Goal: Use online tool/utility: Utilize a website feature to perform a specific function

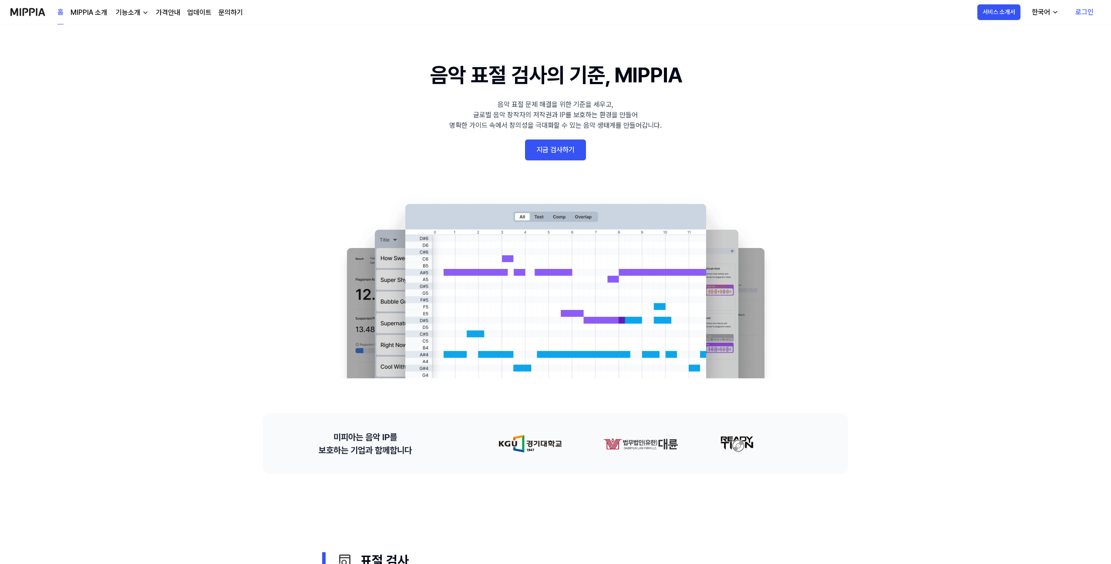
click at [557, 149] on link "지금 검사하기" at bounding box center [555, 149] width 61 height 21
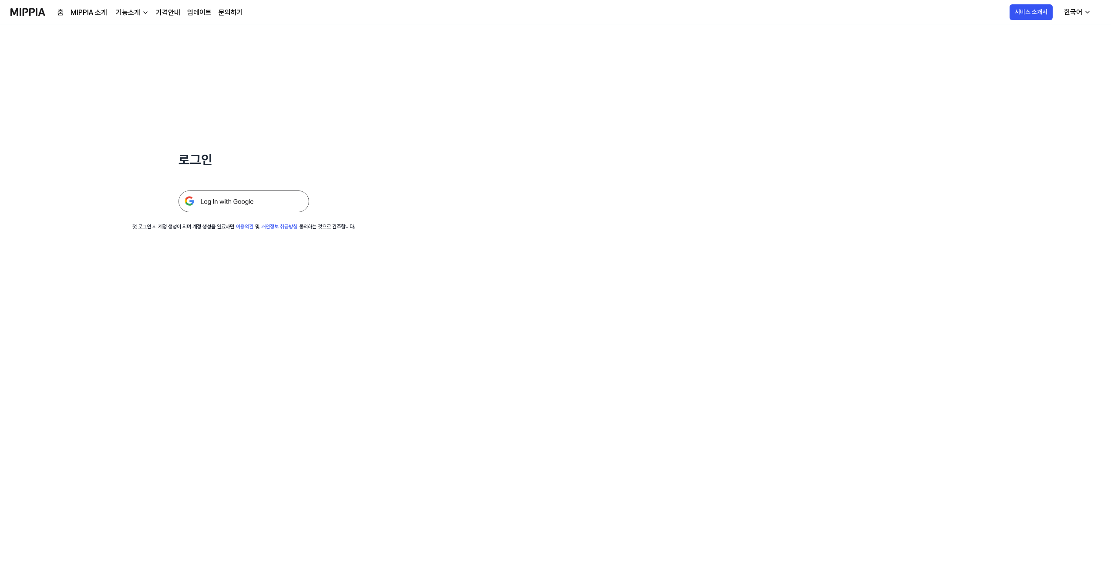
click at [273, 209] on img at bounding box center [244, 201] width 131 height 22
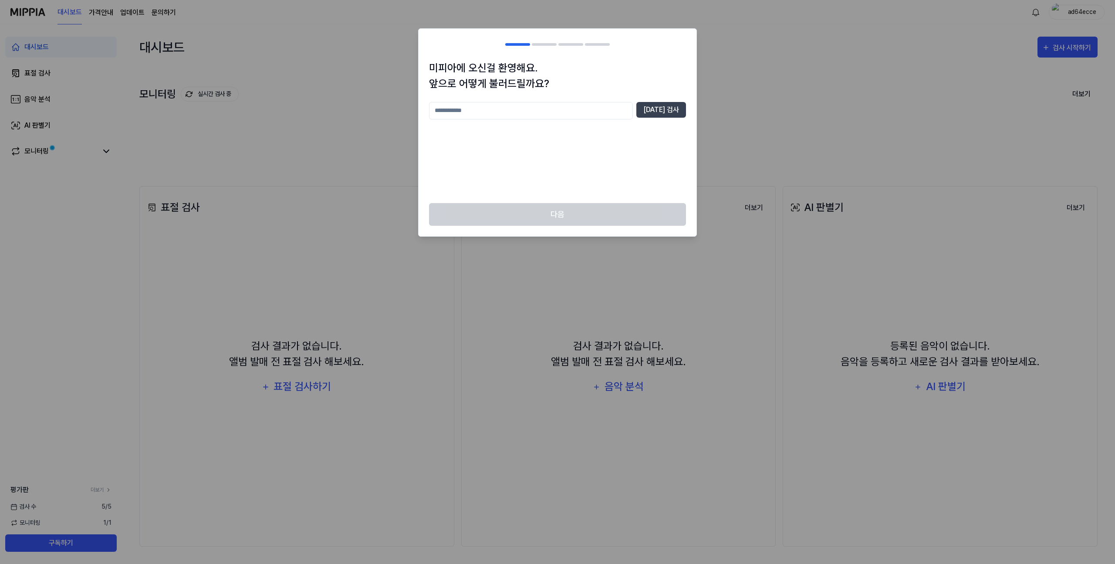
click at [563, 108] on input "text" at bounding box center [531, 110] width 204 height 17
type input "**"
click at [675, 111] on button "중복 검사" at bounding box center [661, 110] width 50 height 16
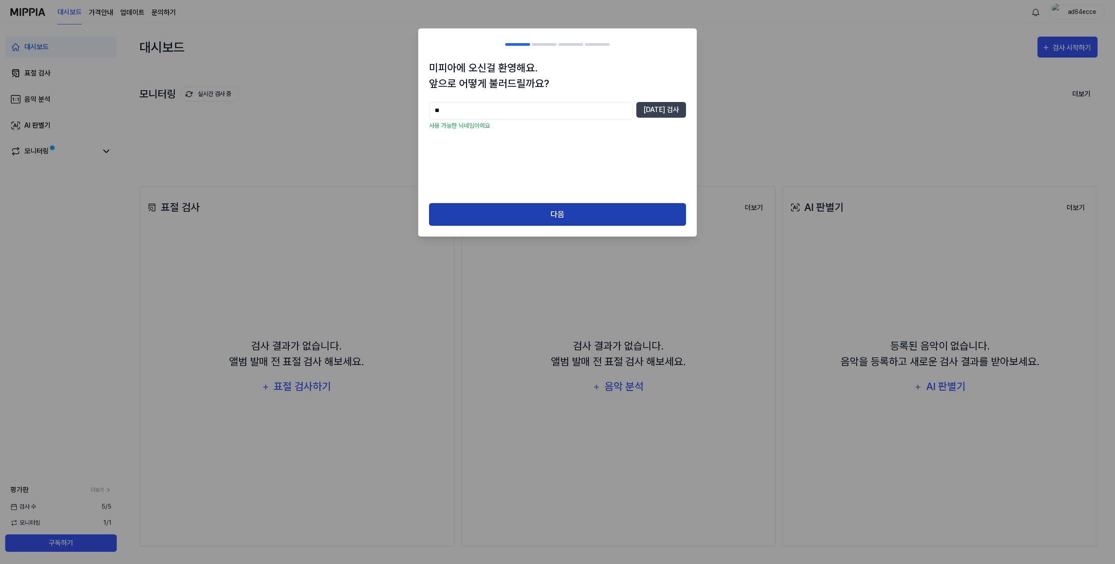
click at [588, 212] on button "다음" at bounding box center [557, 214] width 257 height 23
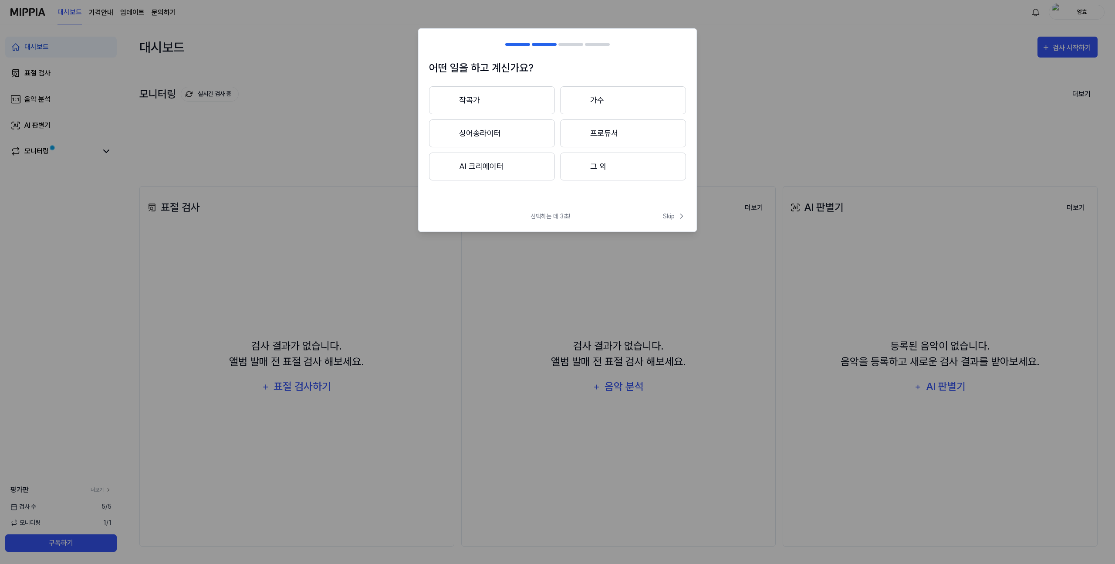
click at [478, 102] on button "작곡가" at bounding box center [492, 100] width 126 height 28
click at [477, 136] on button "3년 이하" at bounding box center [492, 133] width 126 height 28
click at [473, 99] on button "대중가요" at bounding box center [491, 100] width 125 height 28
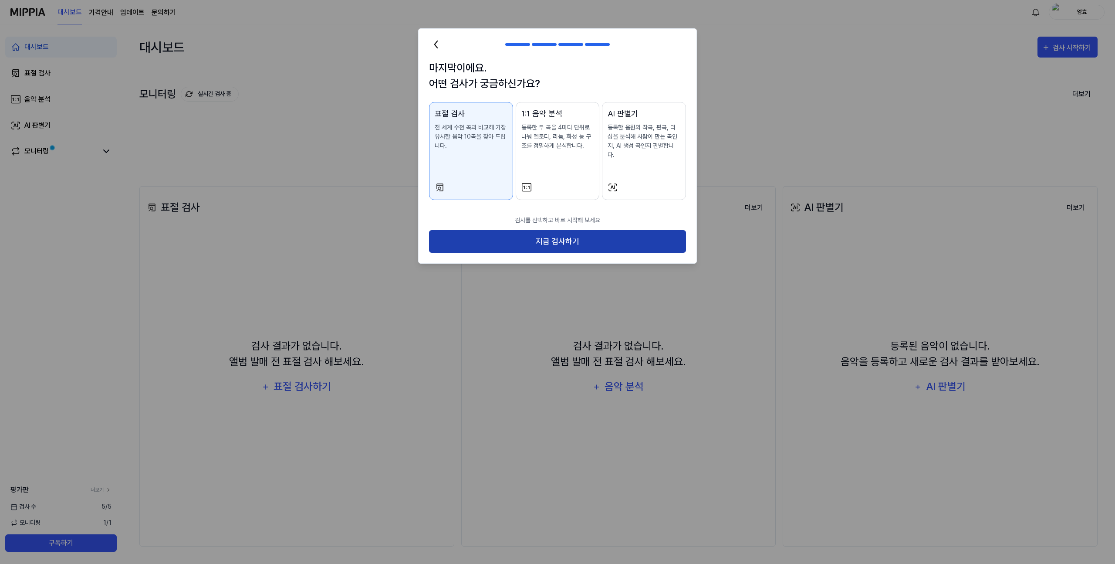
click at [557, 232] on button "지금 검사하기" at bounding box center [557, 241] width 257 height 23
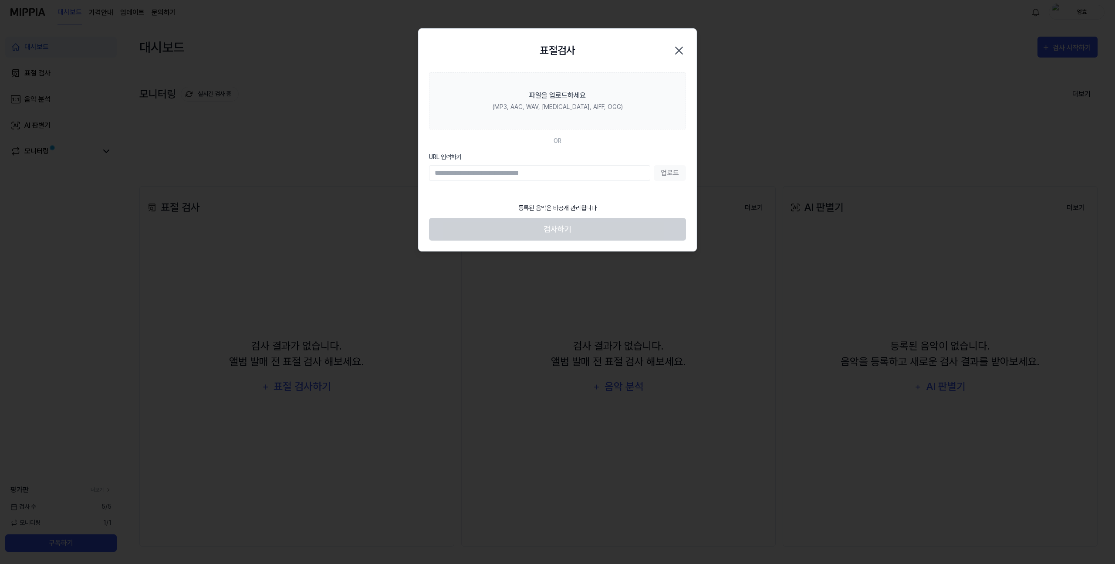
click at [672, 174] on div "업로드" at bounding box center [557, 173] width 257 height 16
click at [549, 175] on input "URL 입력하기" at bounding box center [539, 173] width 221 height 16
click at [674, 176] on div "업로드" at bounding box center [557, 173] width 257 height 16
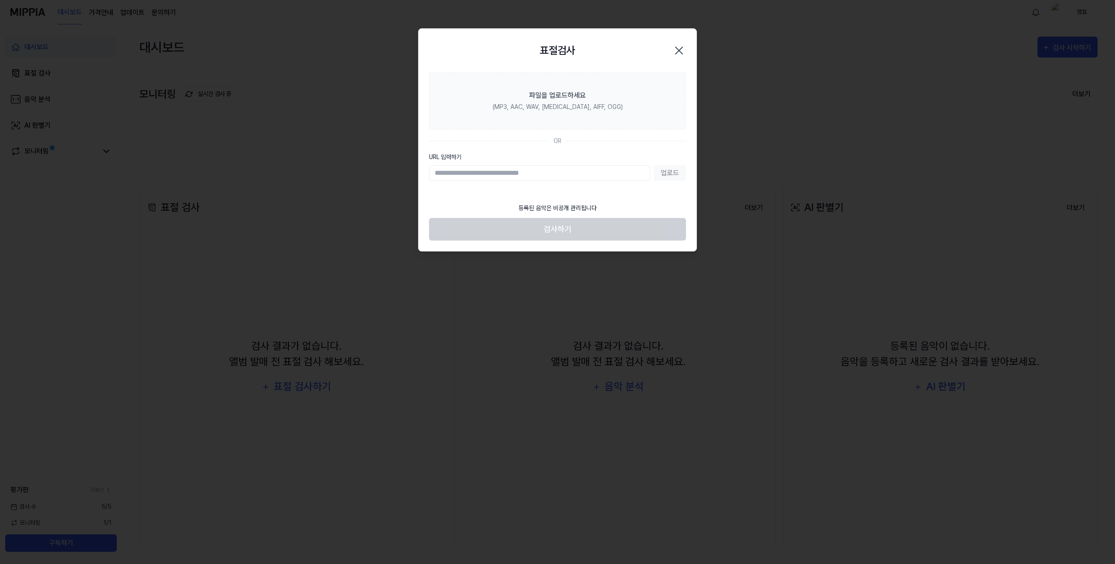
click at [563, 173] on input "URL 입력하기" at bounding box center [539, 173] width 221 height 16
click at [566, 168] on input "URL 입력하기" at bounding box center [539, 173] width 221 height 16
paste input "**********"
type input "**********"
click at [669, 175] on button "업로드" at bounding box center [670, 173] width 32 height 16
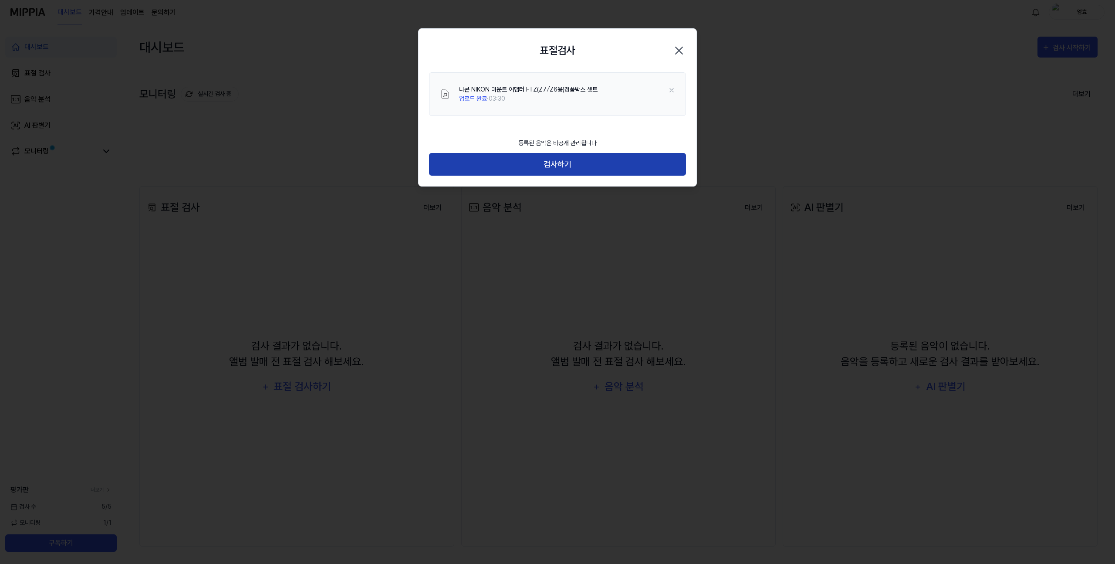
click at [565, 165] on button "검사하기" at bounding box center [557, 164] width 257 height 23
